Goal: Transaction & Acquisition: Obtain resource

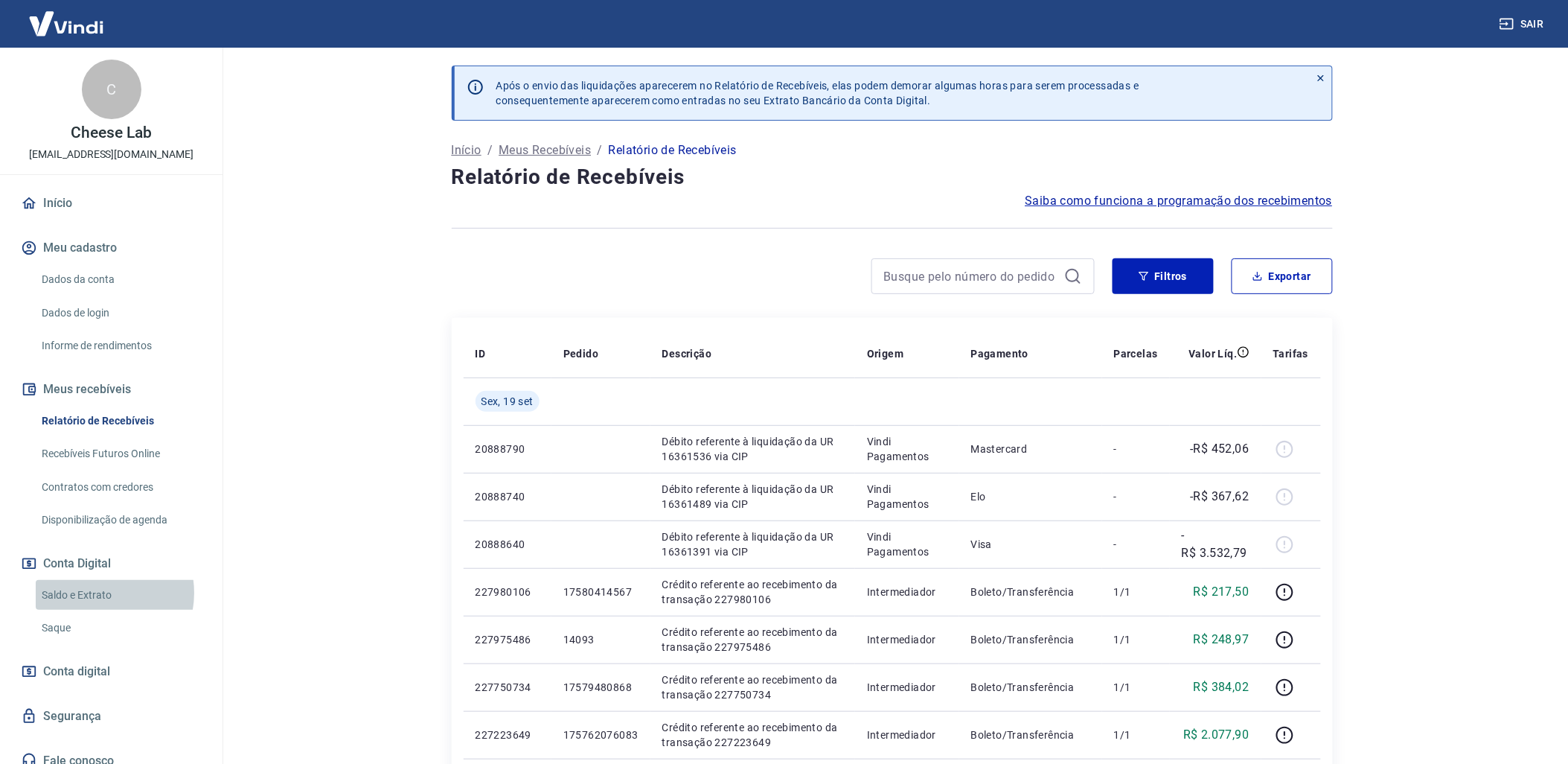
click at [99, 593] on link "Saldo e Extrato" at bounding box center [120, 595] width 169 height 31
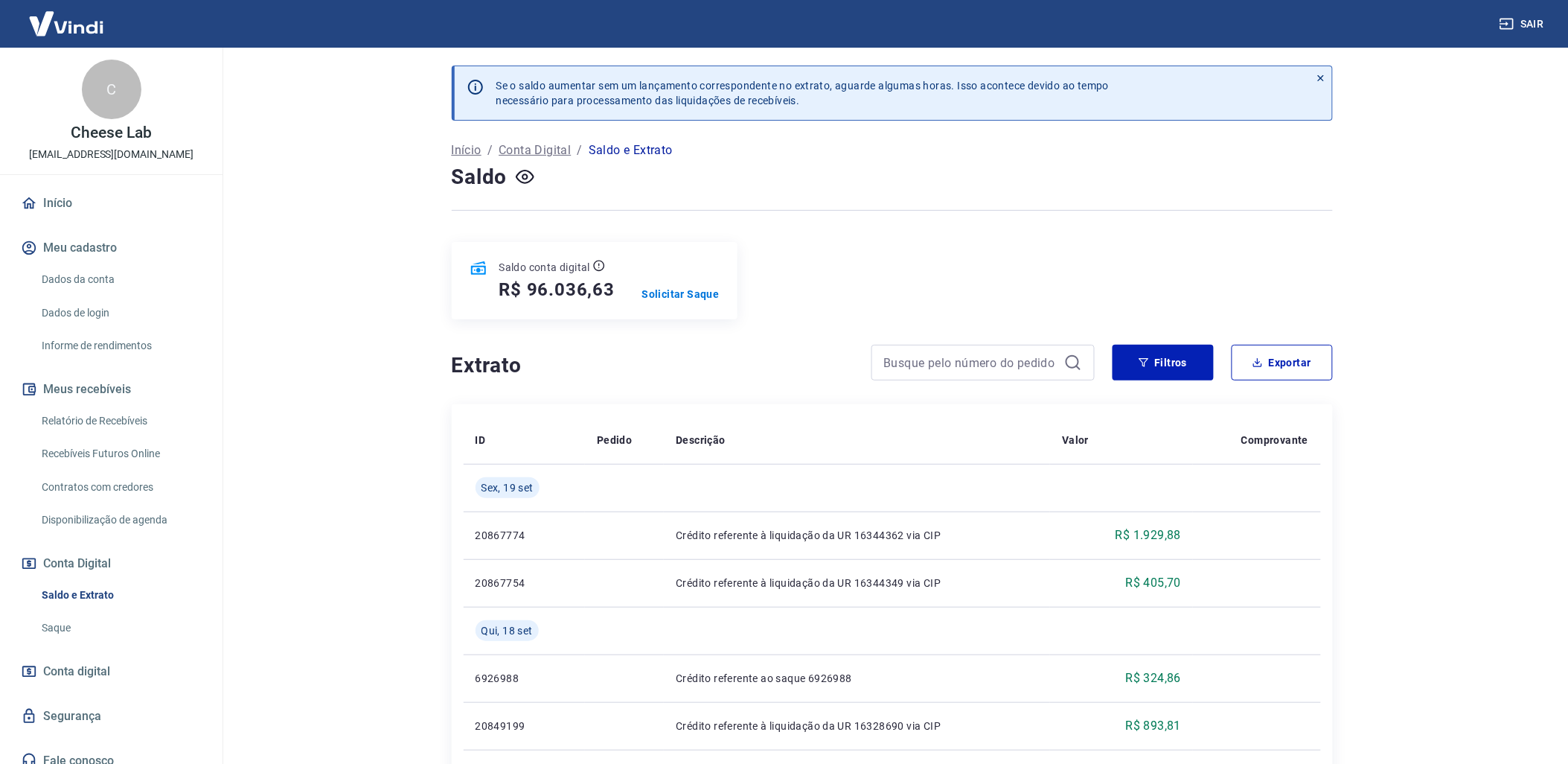
click at [97, 586] on link "Saldo e Extrato" at bounding box center [120, 595] width 169 height 31
click at [1104, 368] on div "Extrato Filtros Exportar" at bounding box center [892, 362] width 882 height 35
click at [1120, 366] on button "Filtros" at bounding box center [1163, 362] width 101 height 35
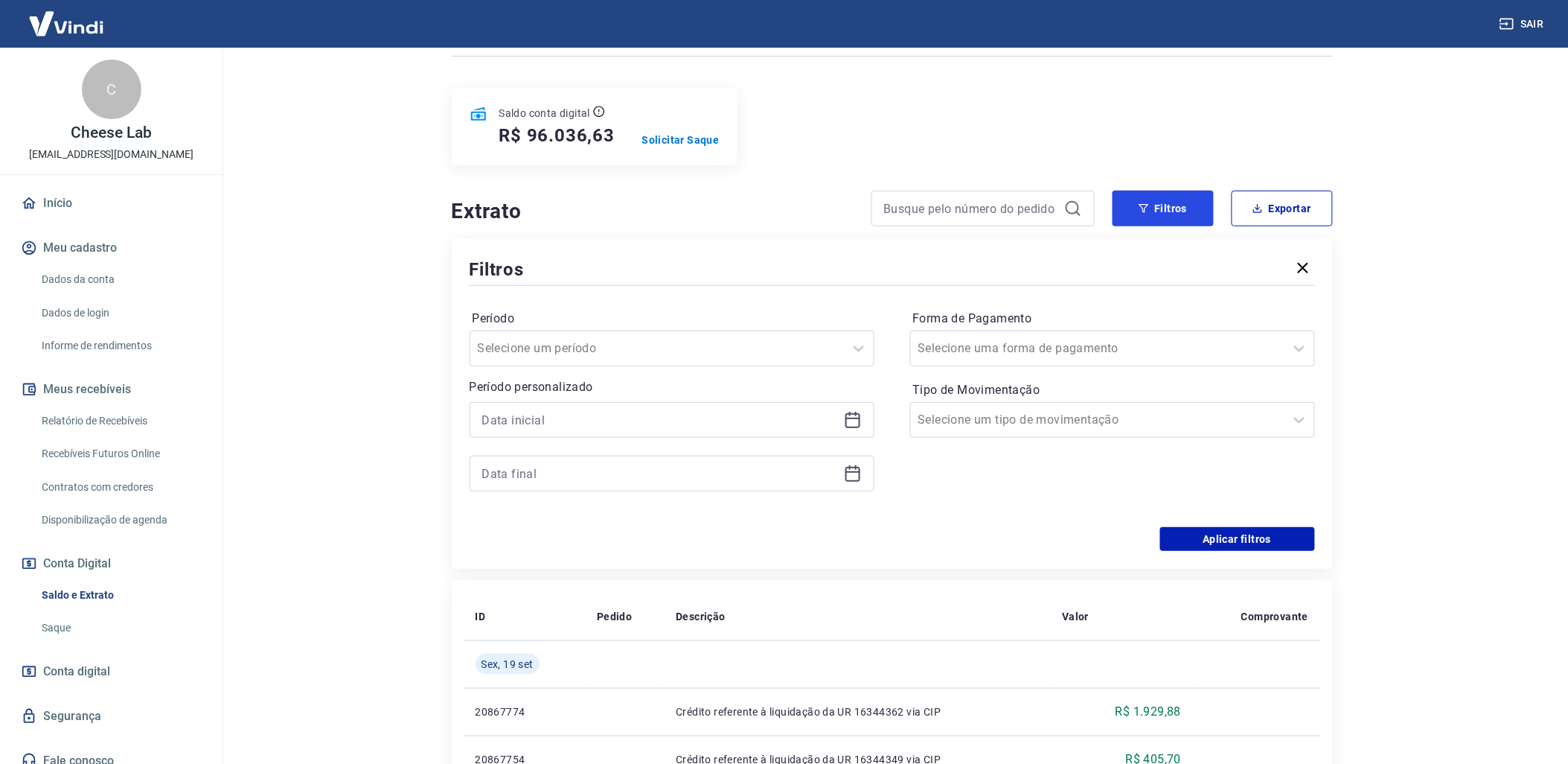
scroll to position [165, 0]
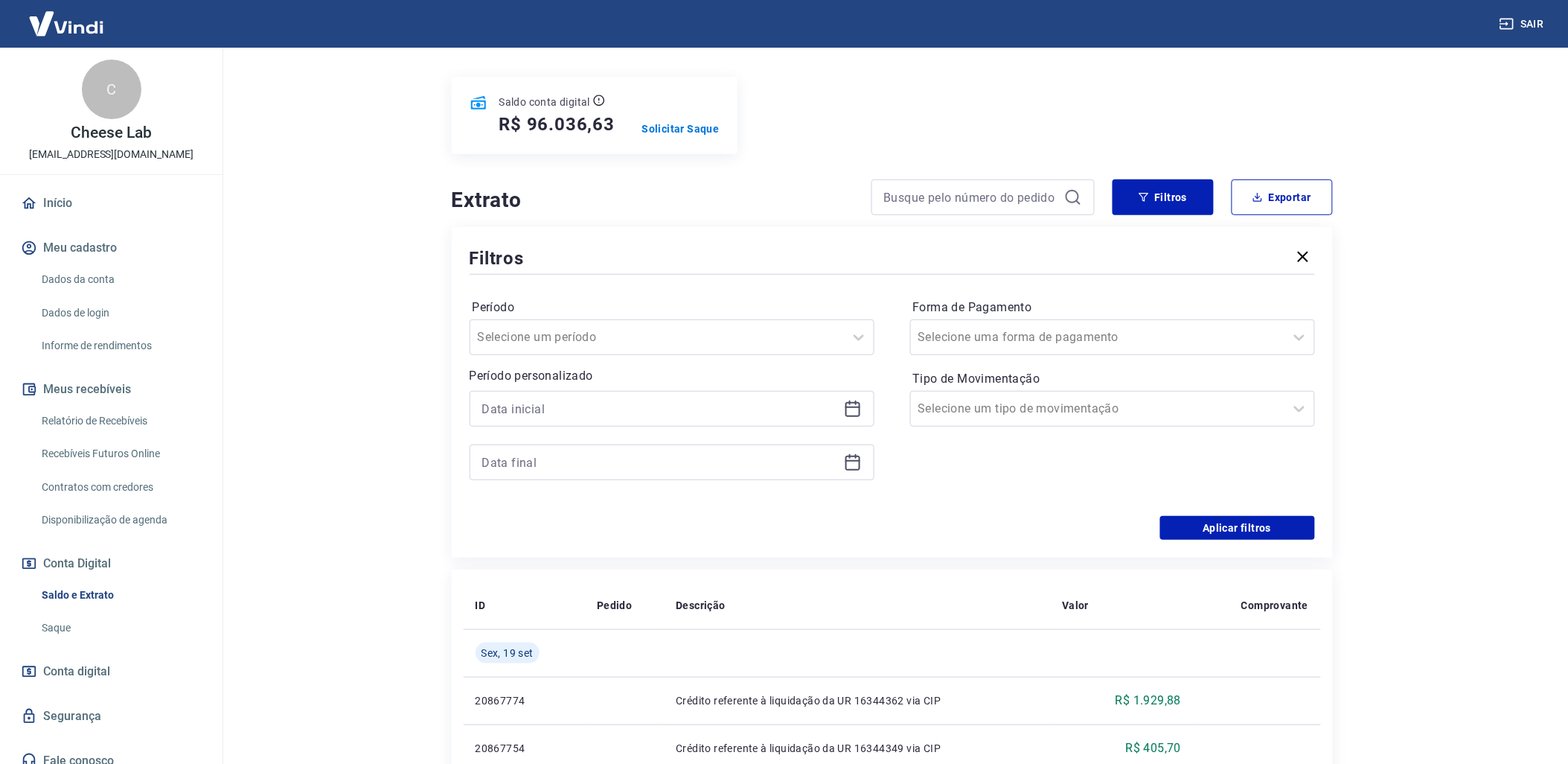
click at [841, 413] on div at bounding box center [673, 409] width 405 height 35
click at [856, 408] on icon at bounding box center [853, 408] width 15 height 2
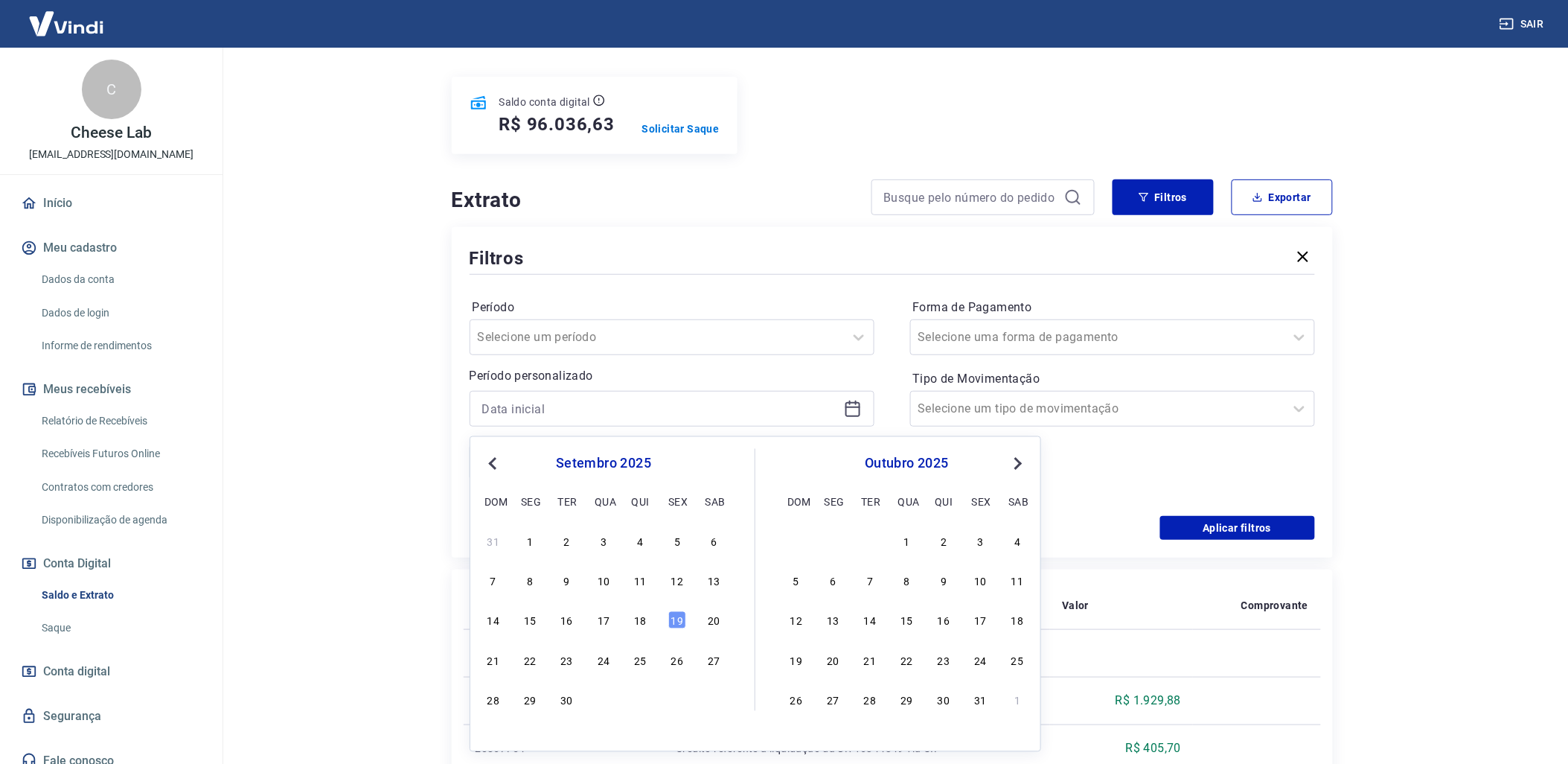
click at [657, 621] on div "14 15 16 17 18 19 20" at bounding box center [603, 620] width 242 height 21
click at [651, 621] on div "14 15 16 17 18 19 20" at bounding box center [603, 620] width 242 height 21
click at [649, 622] on div "18" at bounding box center [640, 620] width 18 height 18
type input "[DATE]"
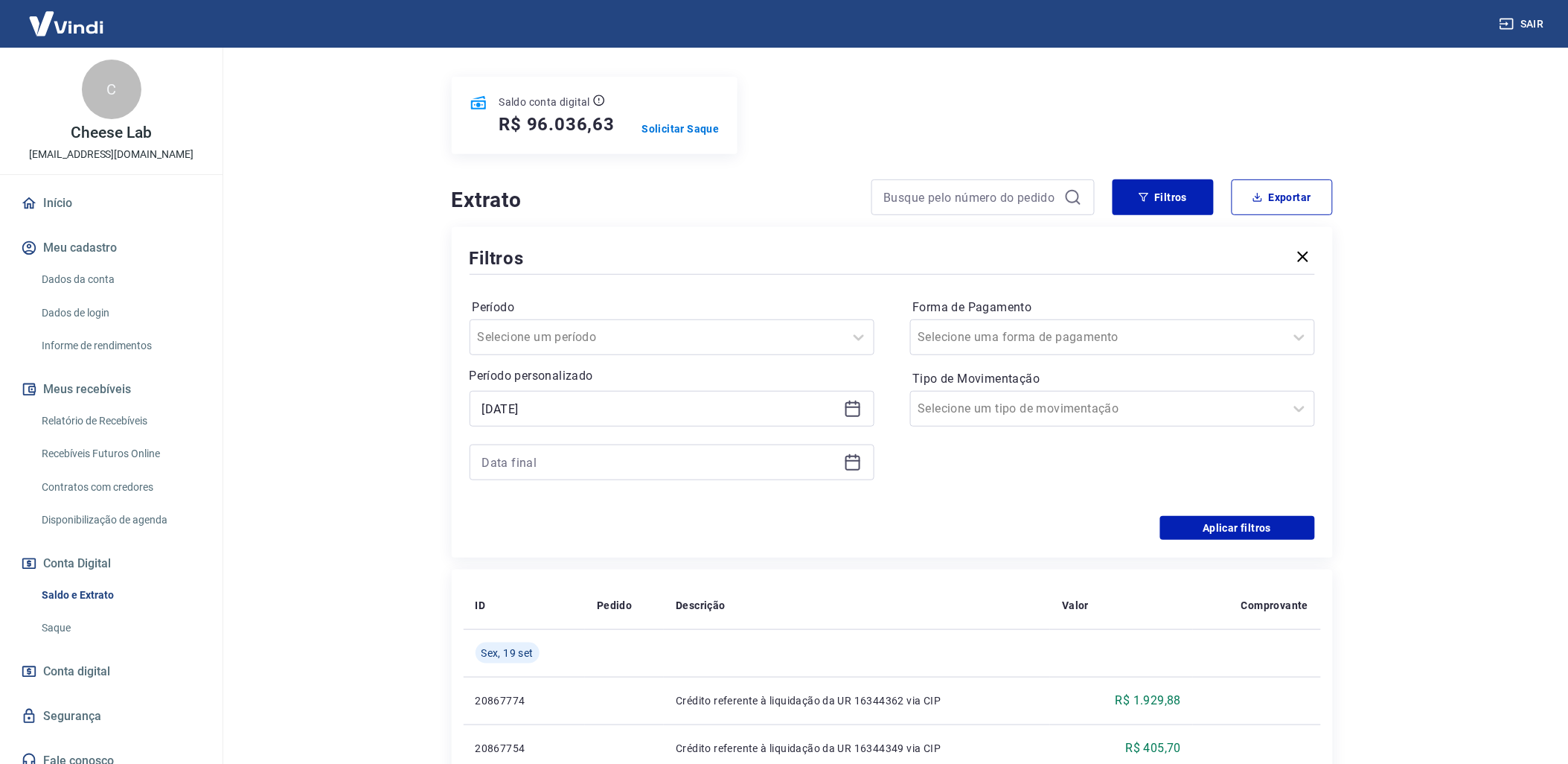
click at [850, 464] on icon at bounding box center [853, 462] width 18 height 18
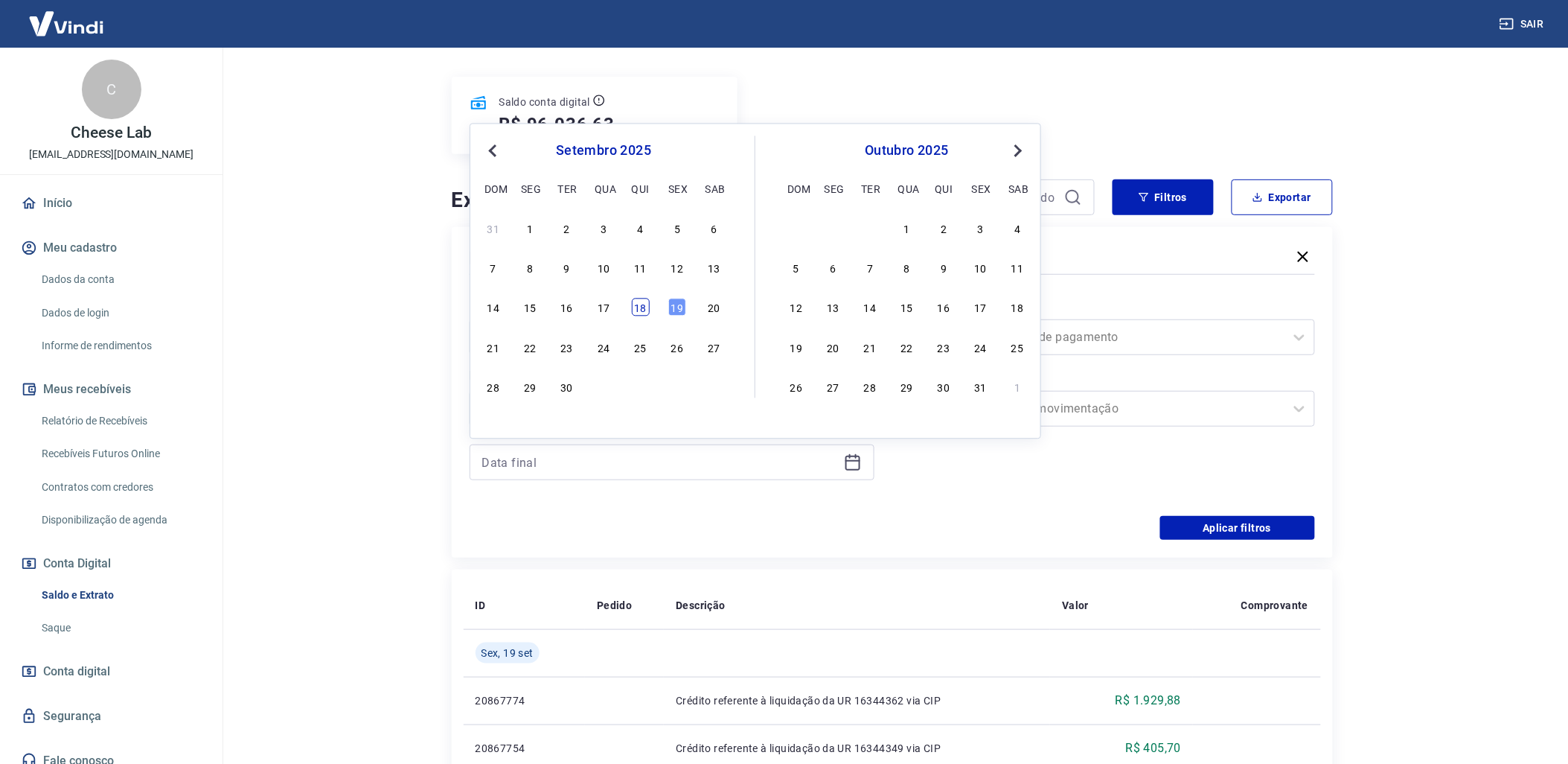
click at [644, 310] on div "18" at bounding box center [640, 307] width 18 height 18
type input "[DATE]"
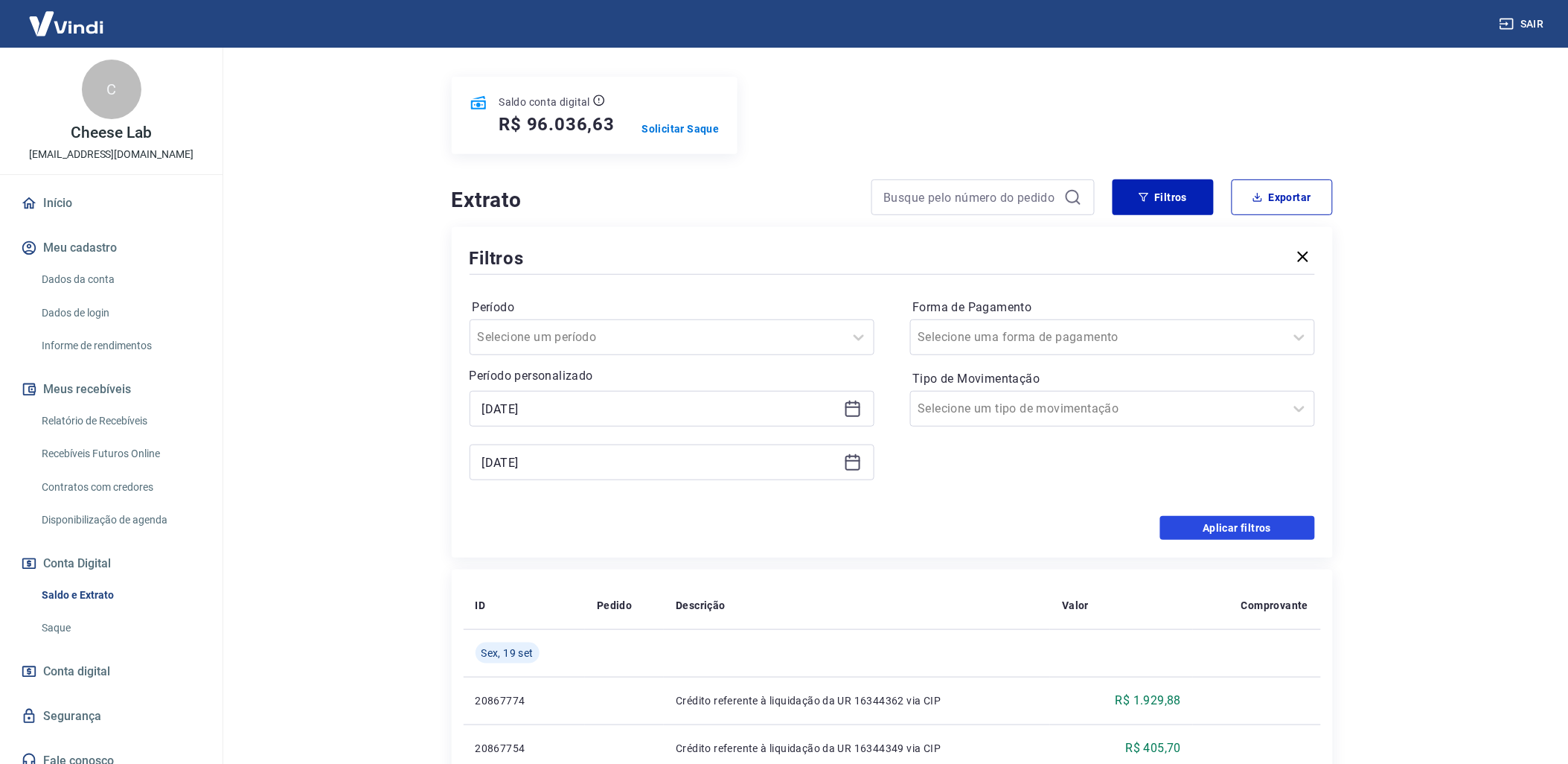
click at [1198, 524] on button "Aplicar filtros" at bounding box center [1237, 528] width 155 height 24
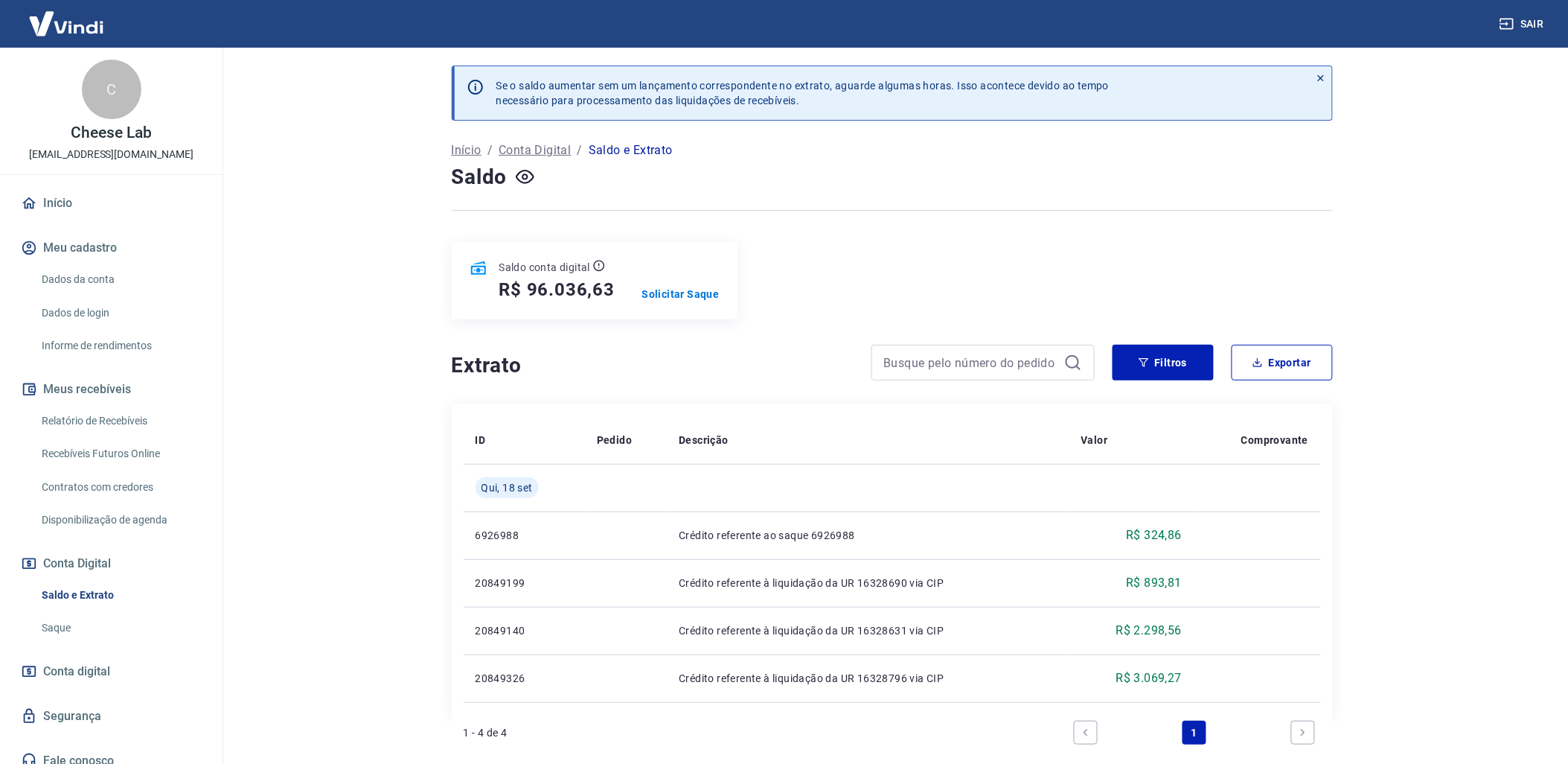
click at [92, 423] on link "Relatório de Recebíveis" at bounding box center [120, 421] width 169 height 31
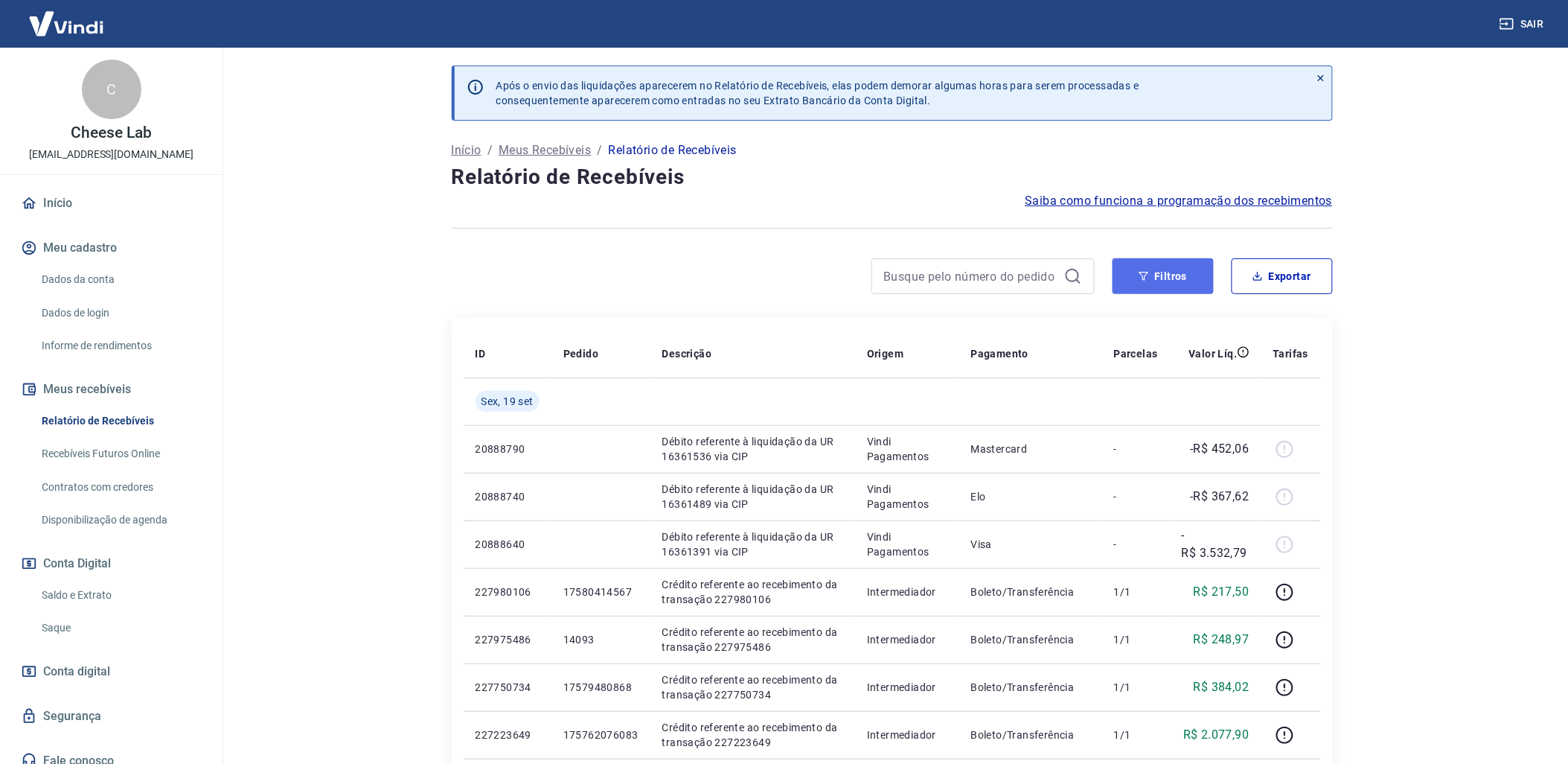
click at [1191, 261] on button "Filtros" at bounding box center [1163, 276] width 101 height 35
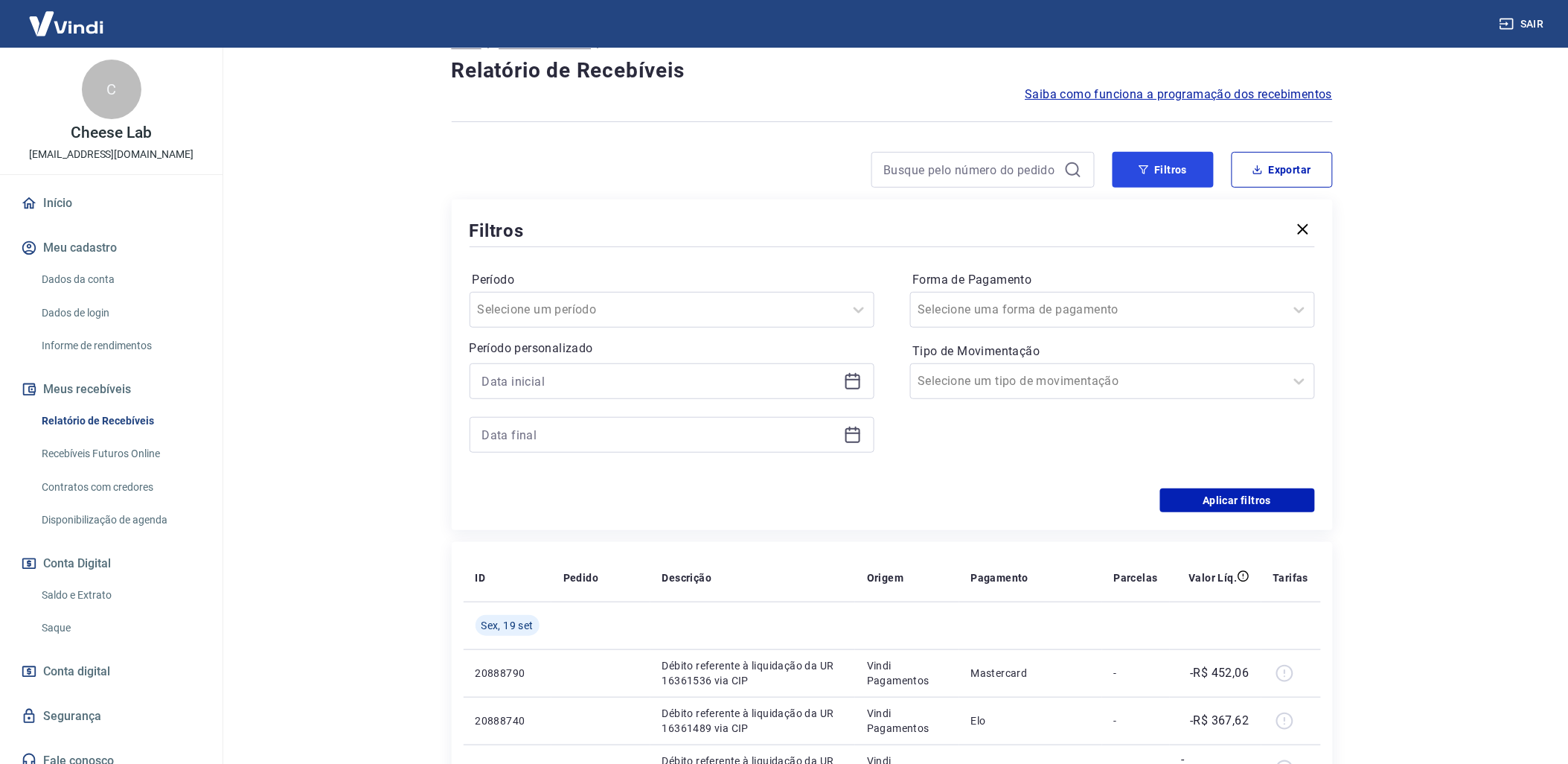
scroll to position [165, 0]
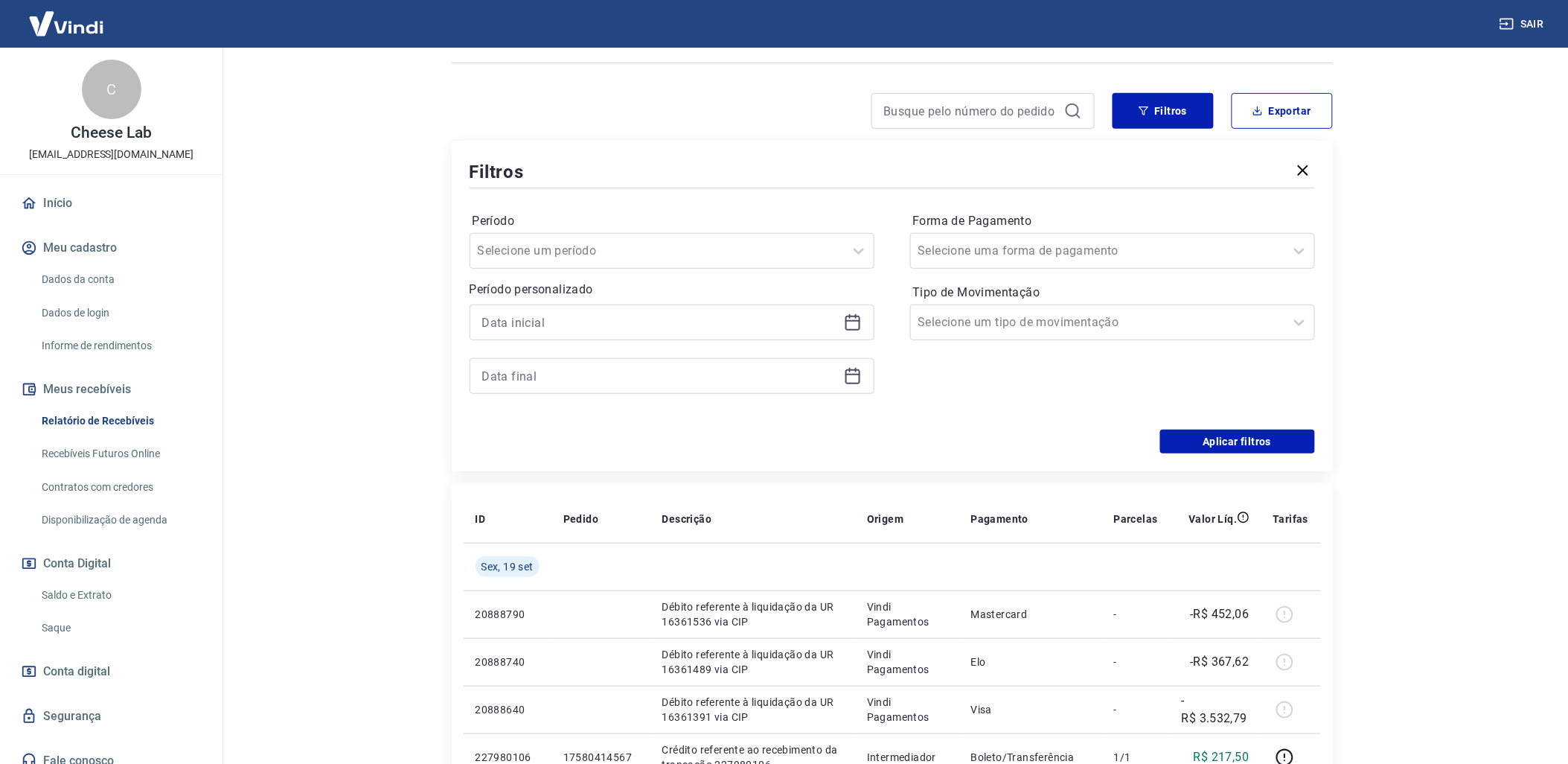
click at [850, 324] on icon at bounding box center [853, 322] width 18 height 18
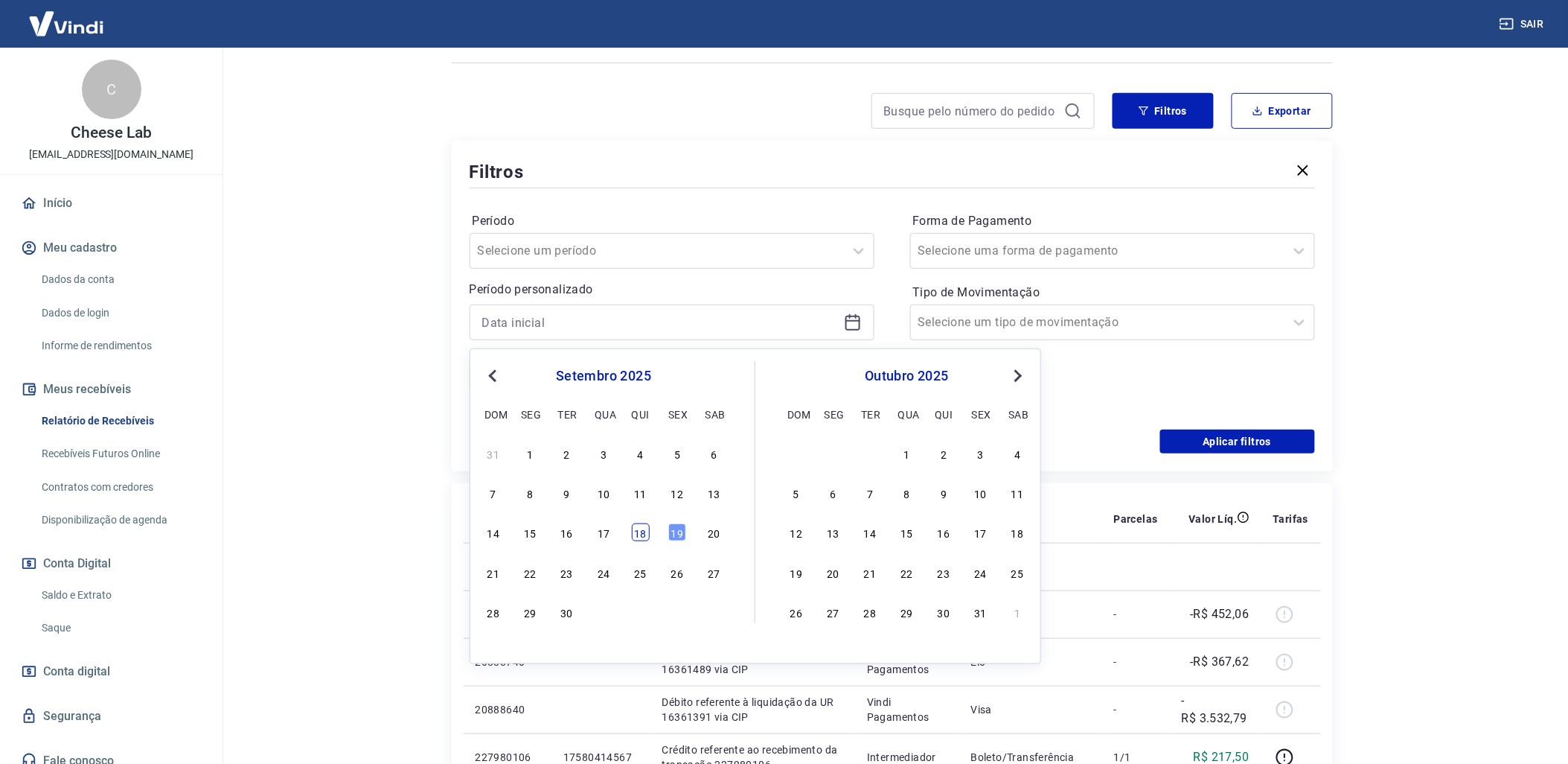
click at [646, 542] on div "18" at bounding box center [640, 532] width 18 height 18
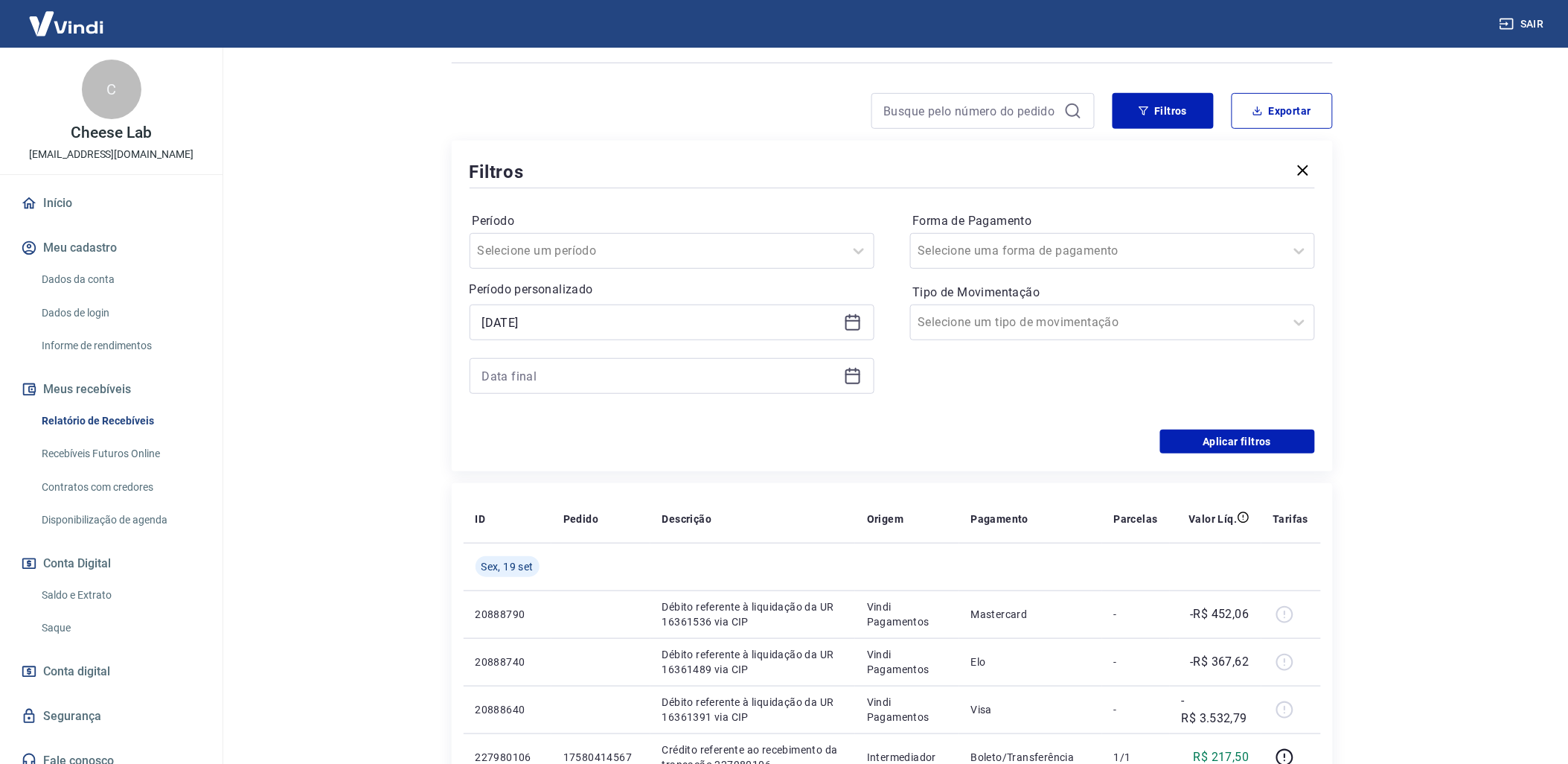
type input "[DATE]"
click at [842, 373] on div at bounding box center [673, 375] width 405 height 35
click at [845, 376] on icon at bounding box center [853, 375] width 18 height 18
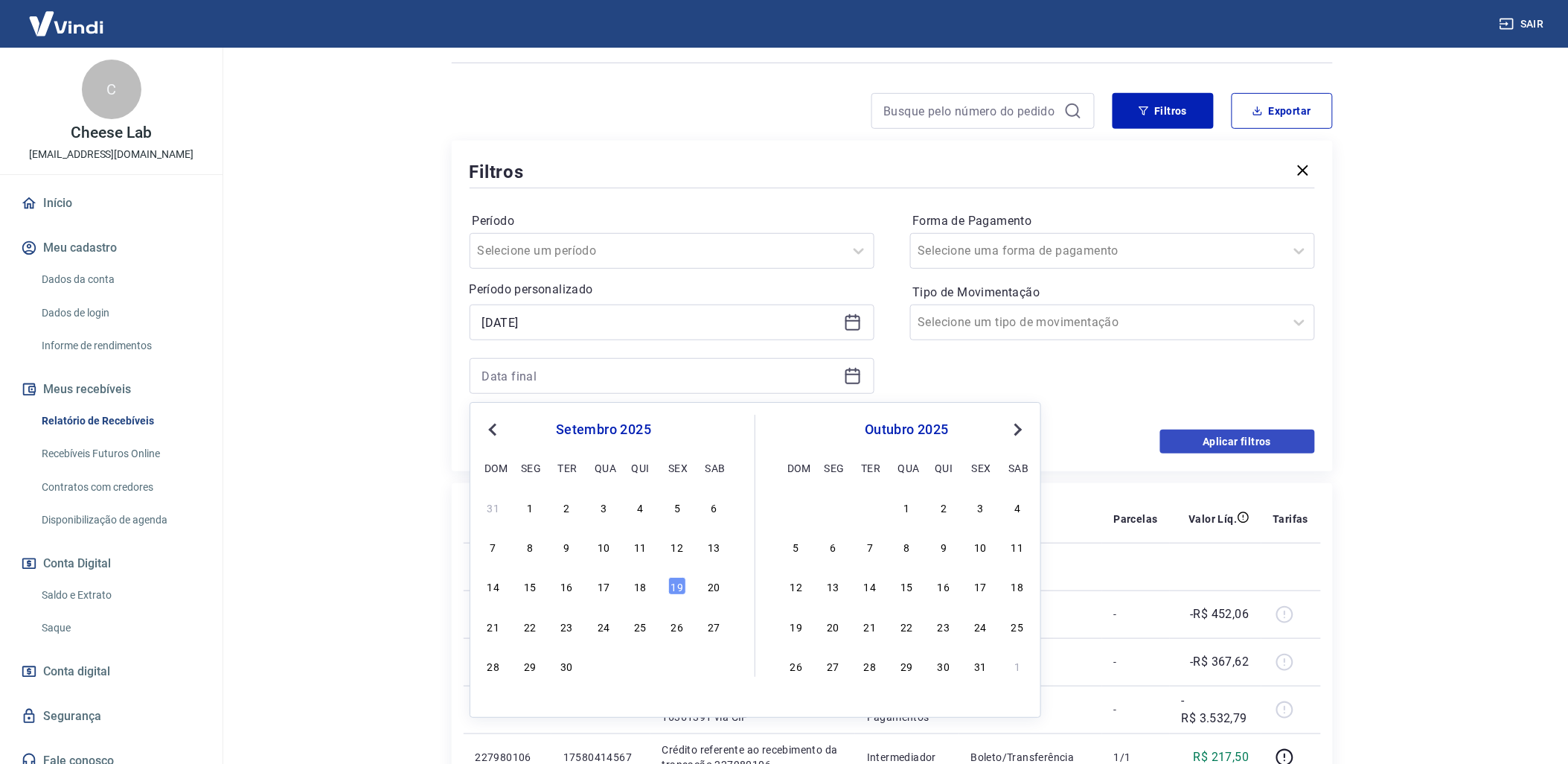
drag, startPoint x: 645, startPoint y: 588, endPoint x: 1259, endPoint y: 441, distance: 631.4
click at [645, 590] on div "18" at bounding box center [640, 586] width 18 height 18
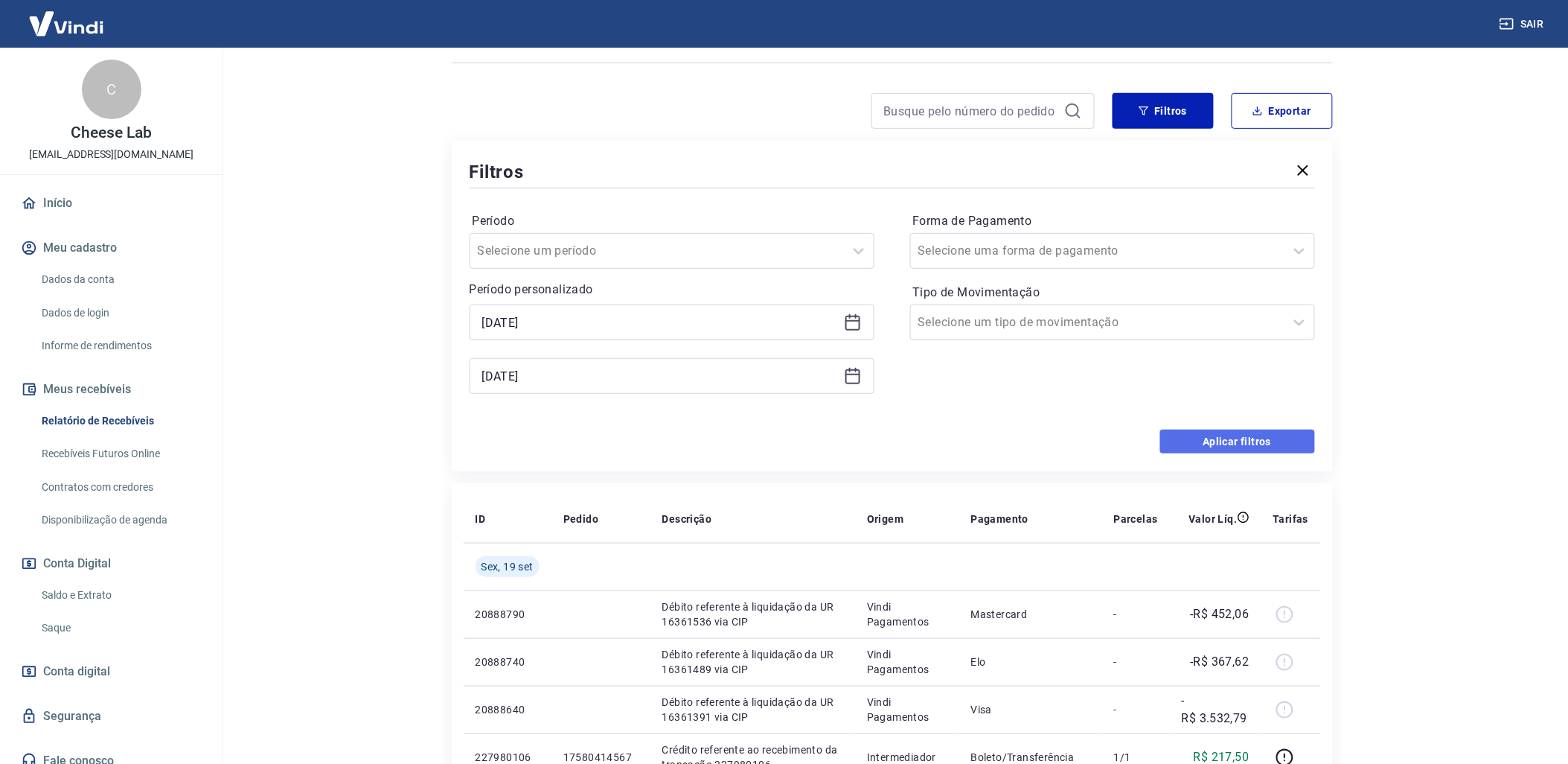
click at [1259, 441] on button "Aplicar filtros" at bounding box center [1237, 441] width 155 height 24
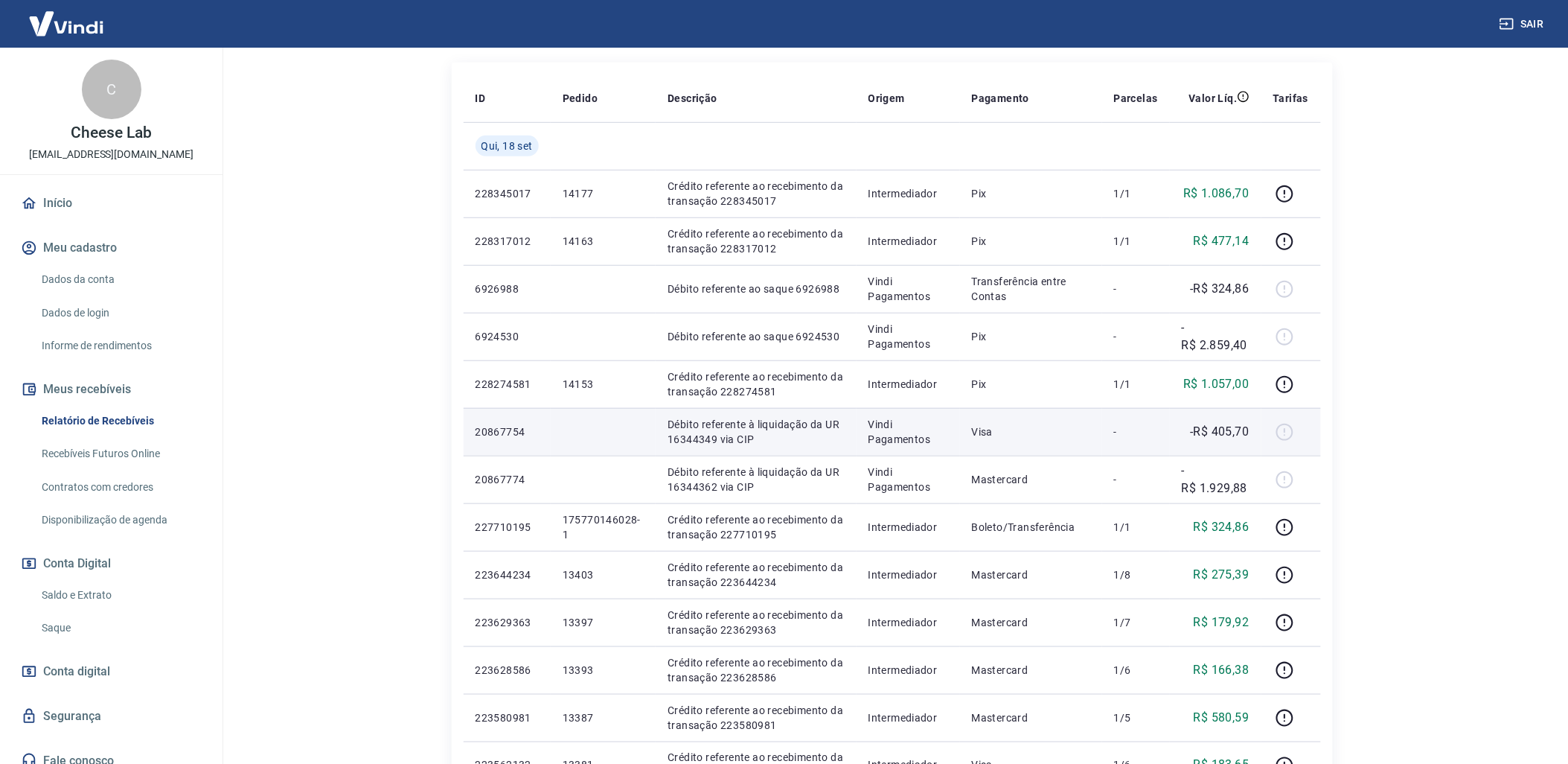
scroll to position [165, 0]
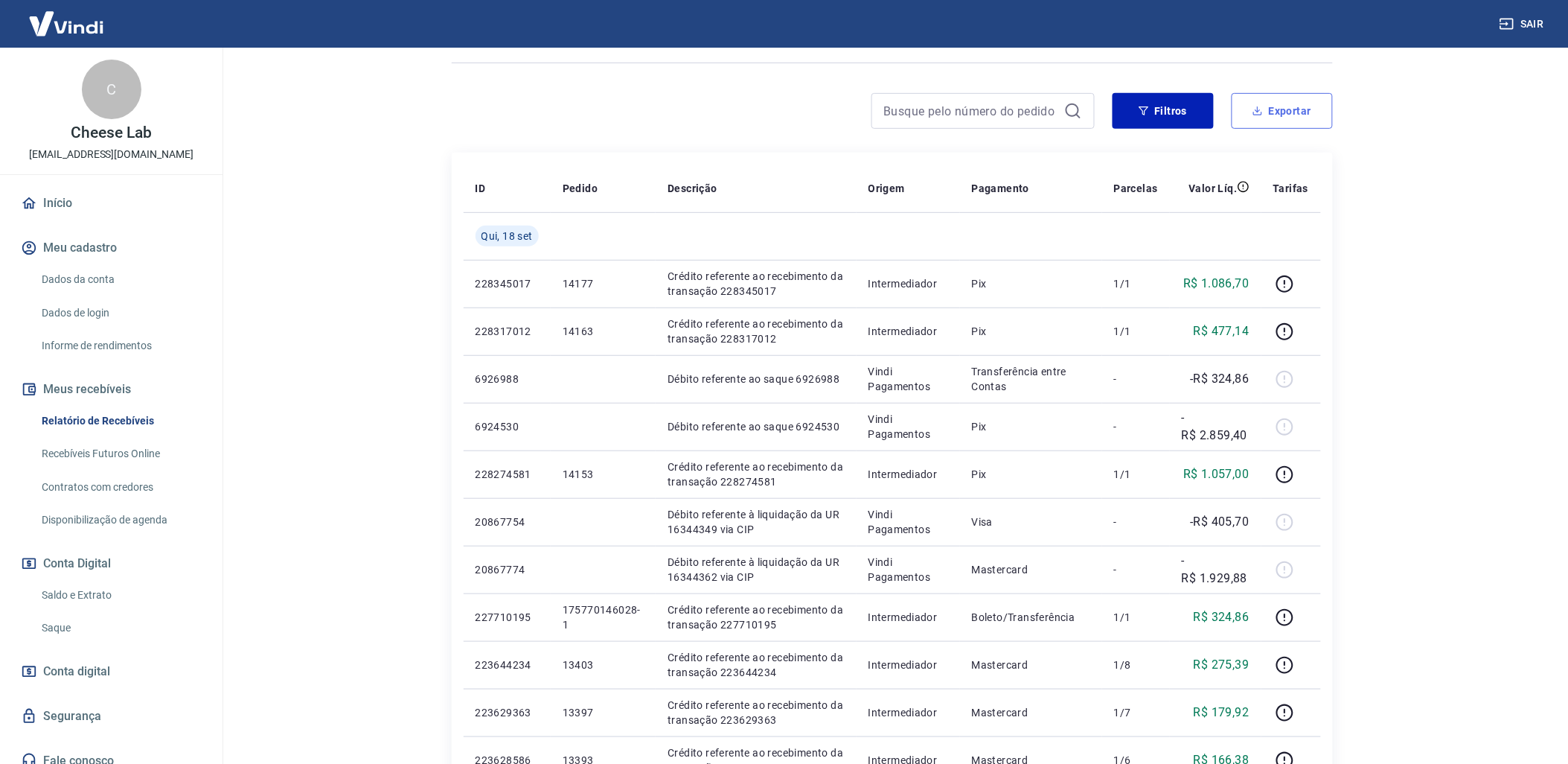
click at [1305, 111] on button "Exportar" at bounding box center [1282, 111] width 101 height 35
type input "[DATE]"
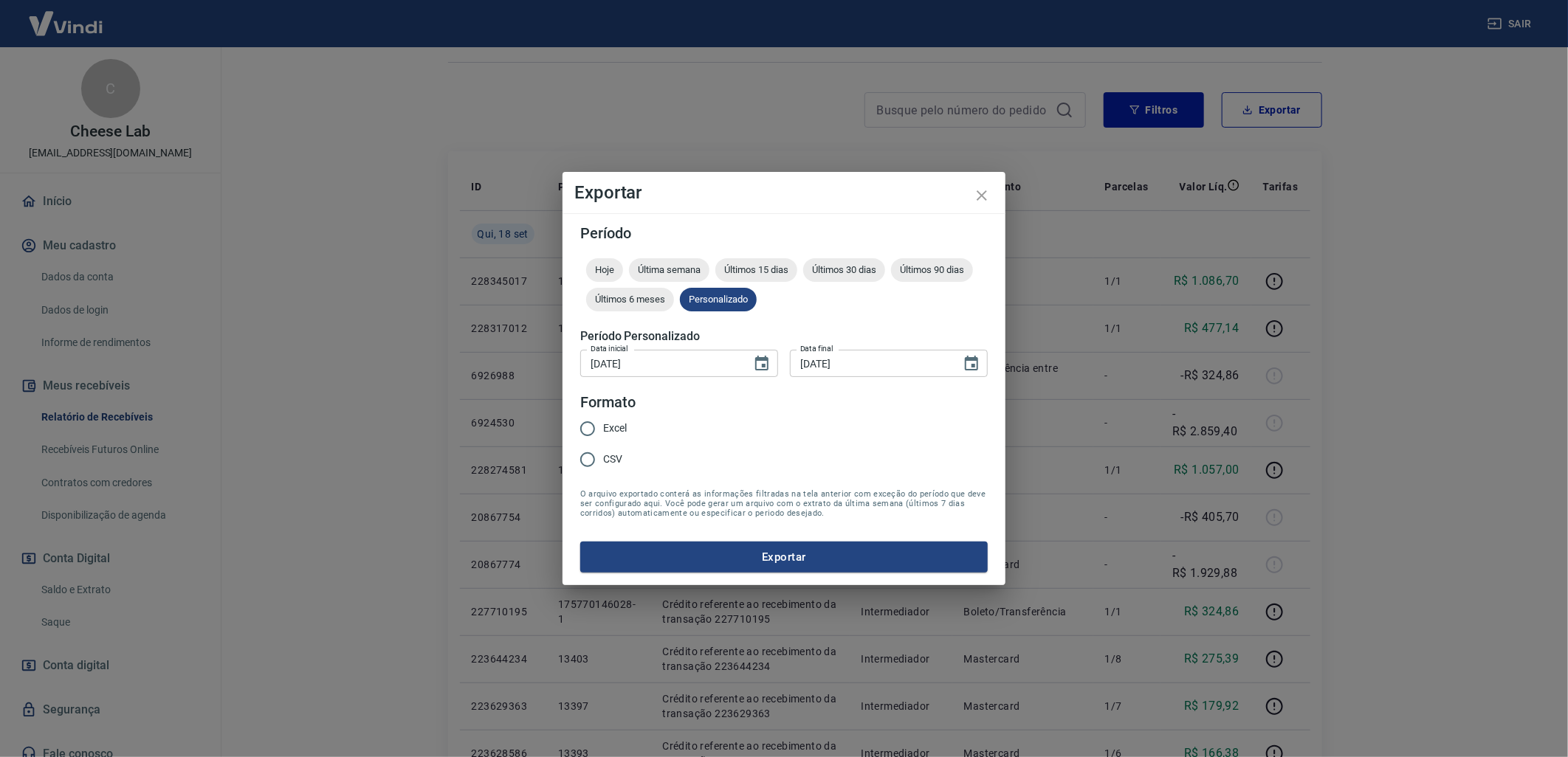
click at [583, 425] on input "Excel" at bounding box center [588, 429] width 31 height 31
radio input "true"
click at [737, 565] on button "Exportar" at bounding box center [784, 557] width 407 height 31
